Goal: Information Seeking & Learning: Find specific page/section

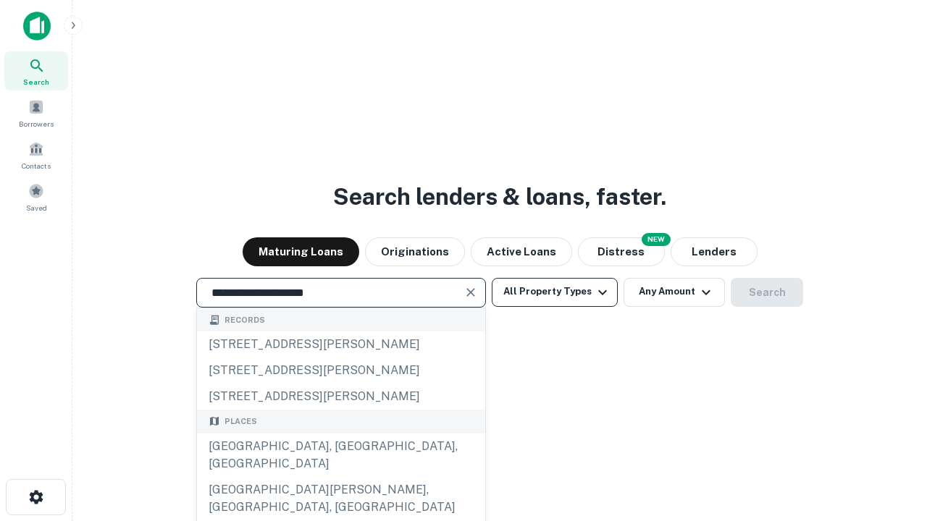
click at [340, 477] on div "[GEOGRAPHIC_DATA], [GEOGRAPHIC_DATA], [GEOGRAPHIC_DATA]" at bounding box center [341, 455] width 288 height 43
type input "**********"
click at [555, 292] on button "All Property Types" at bounding box center [555, 292] width 126 height 29
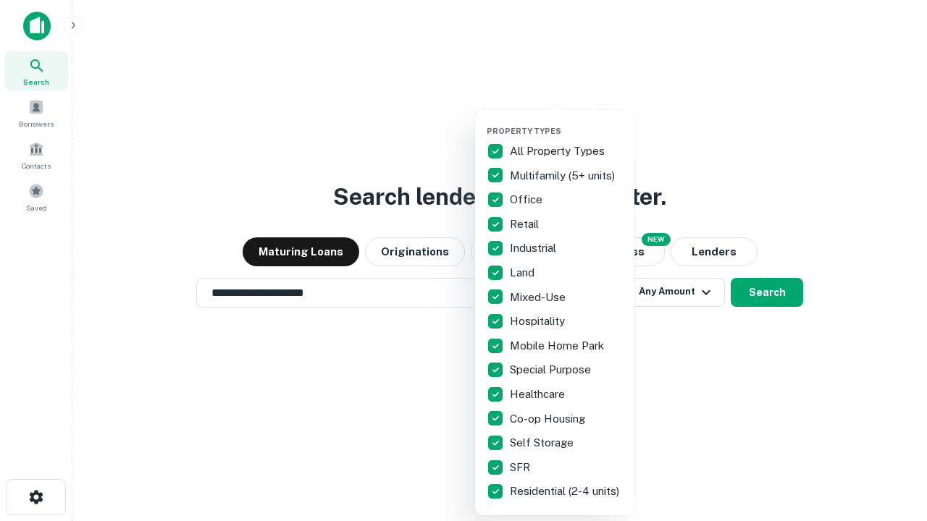
click at [566, 122] on button "button" at bounding box center [565, 122] width 159 height 1
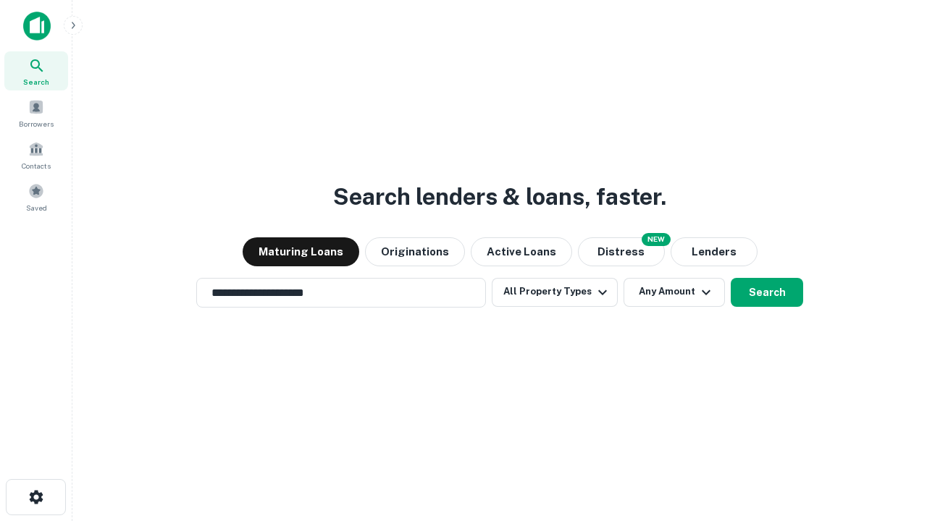
scroll to position [22, 0]
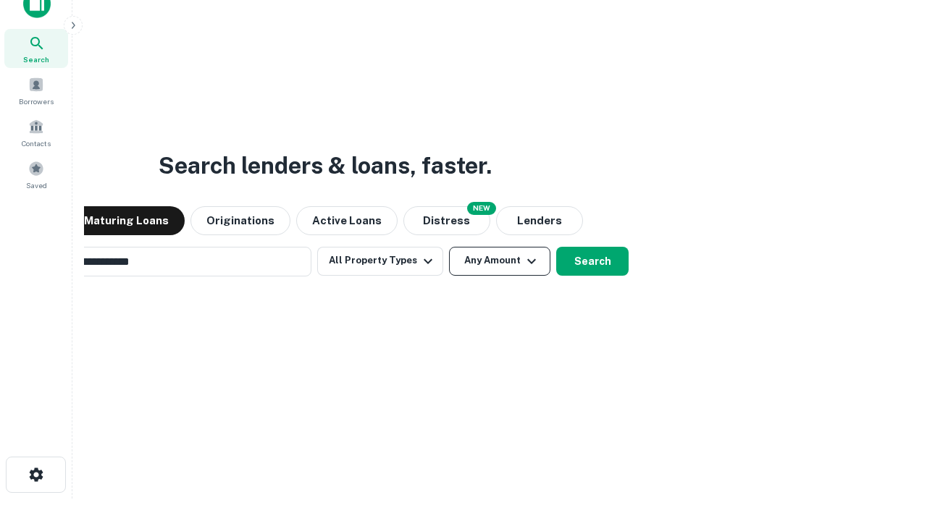
click at [449, 247] on button "Any Amount" at bounding box center [499, 261] width 101 height 29
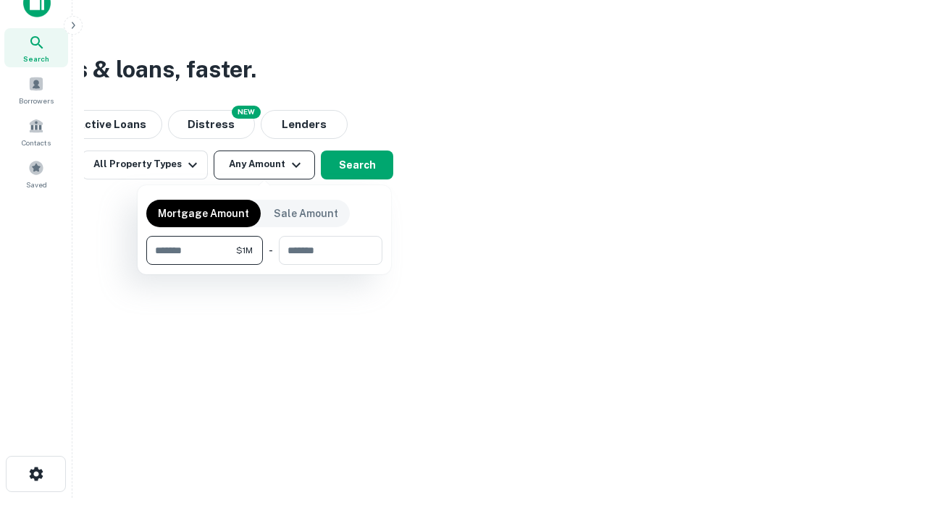
type input "*******"
click at [264, 265] on button "button" at bounding box center [264, 265] width 236 height 1
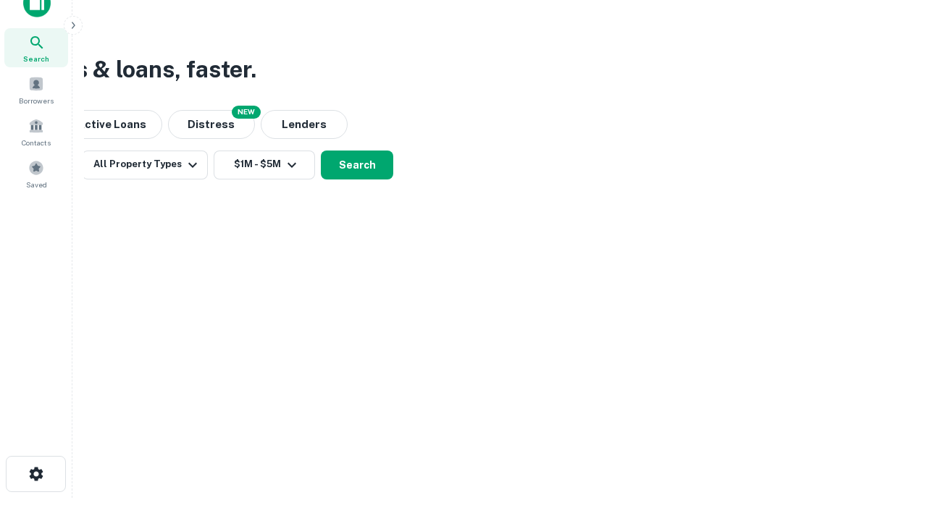
scroll to position [22, 0]
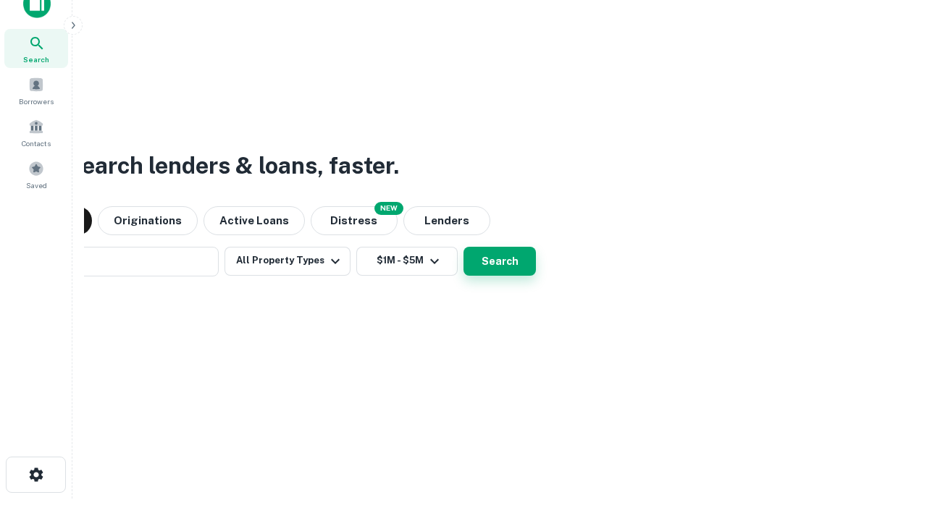
click at [463, 247] on button "Search" at bounding box center [499, 261] width 72 height 29
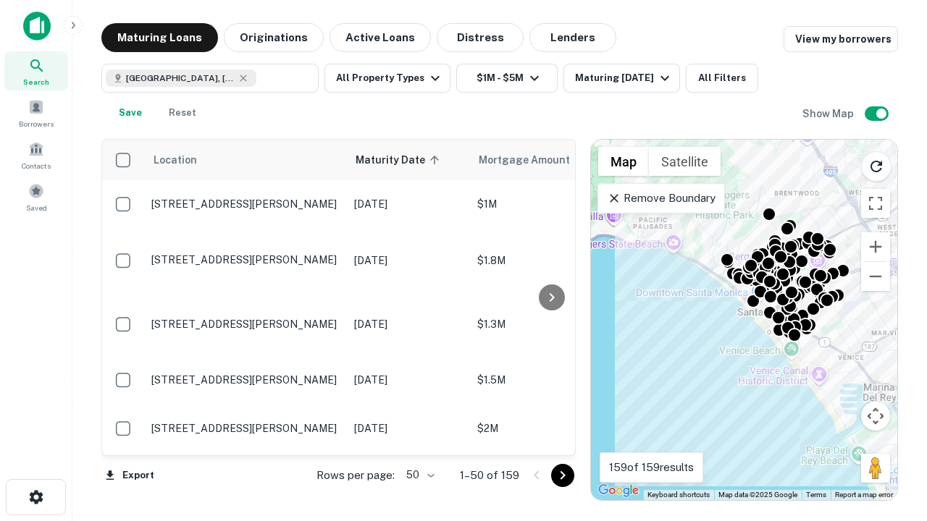
click at [418, 475] on body "Search Borrowers Contacts Saved Maturing Loans Originations Active Loans Distre…" at bounding box center [463, 260] width 927 height 521
click at [418, 439] on li "25" at bounding box center [418, 439] width 42 height 26
